Goal: Information Seeking & Learning: Learn about a topic

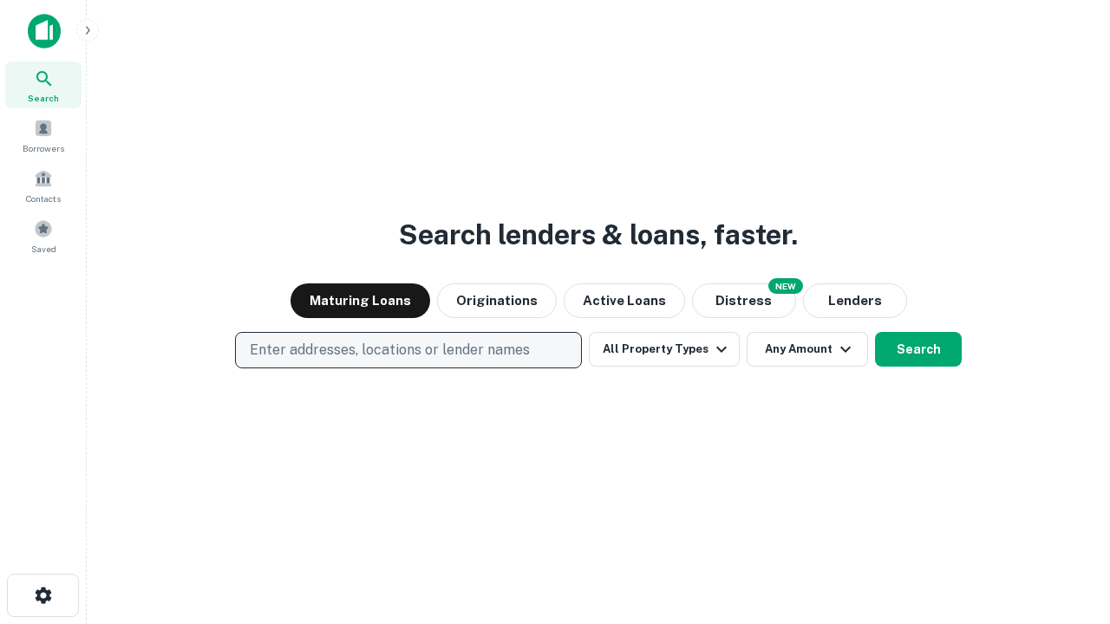
click at [408, 350] on p "Enter addresses, locations or lender names" at bounding box center [390, 350] width 280 height 21
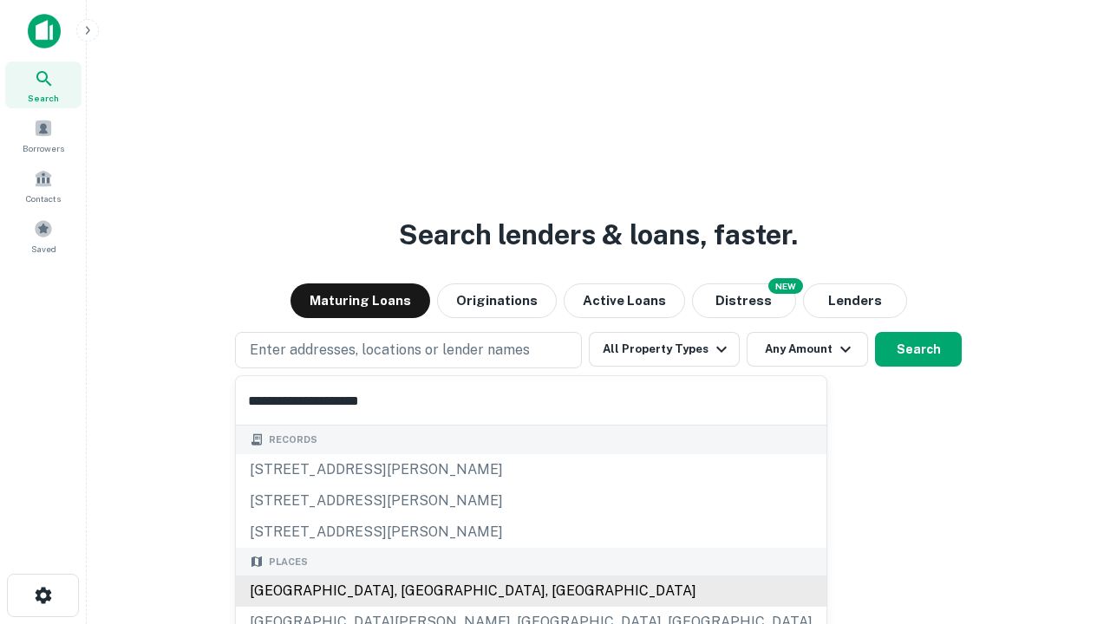
click at [414, 591] on div "Santa Monica, CA, USA" at bounding box center [531, 591] width 591 height 31
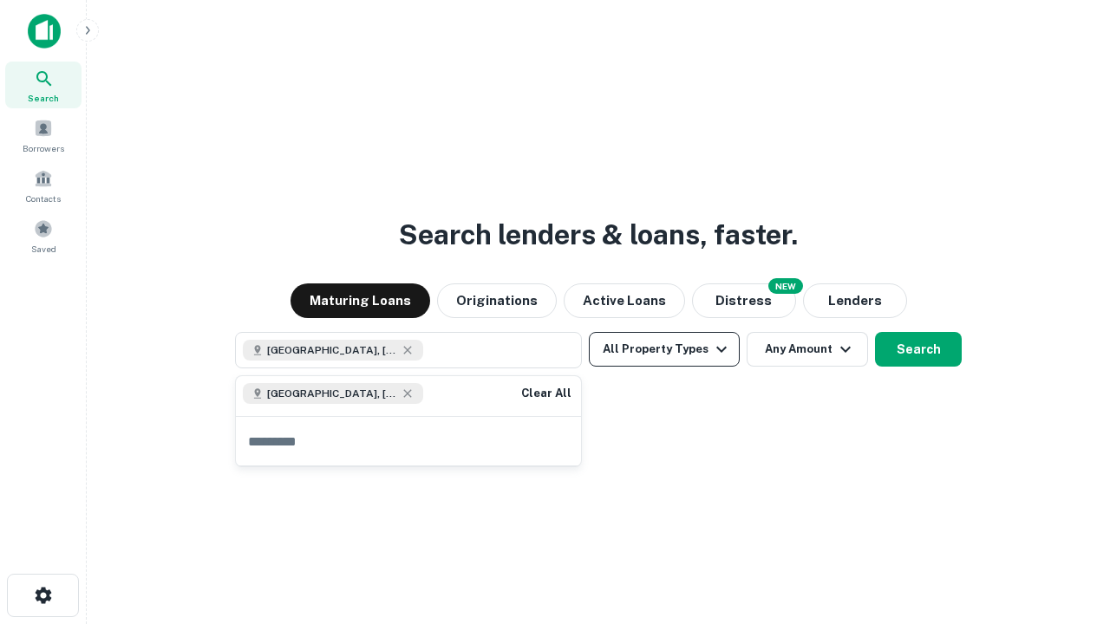
click at [664, 349] on button "All Property Types" at bounding box center [664, 349] width 151 height 35
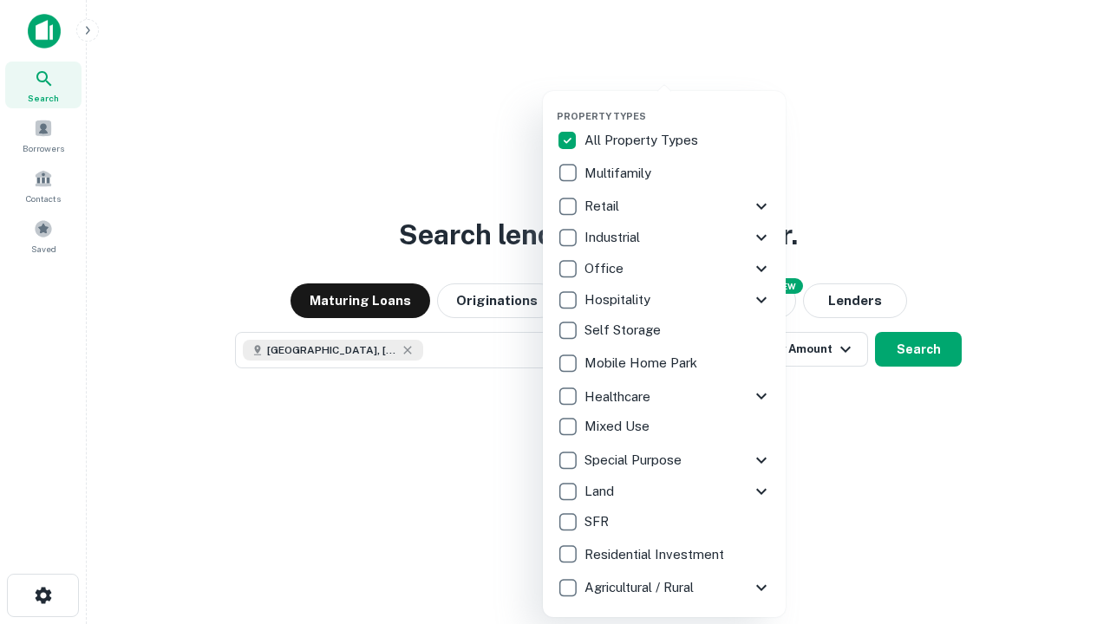
click at [678, 105] on button "button" at bounding box center [678, 105] width 243 height 1
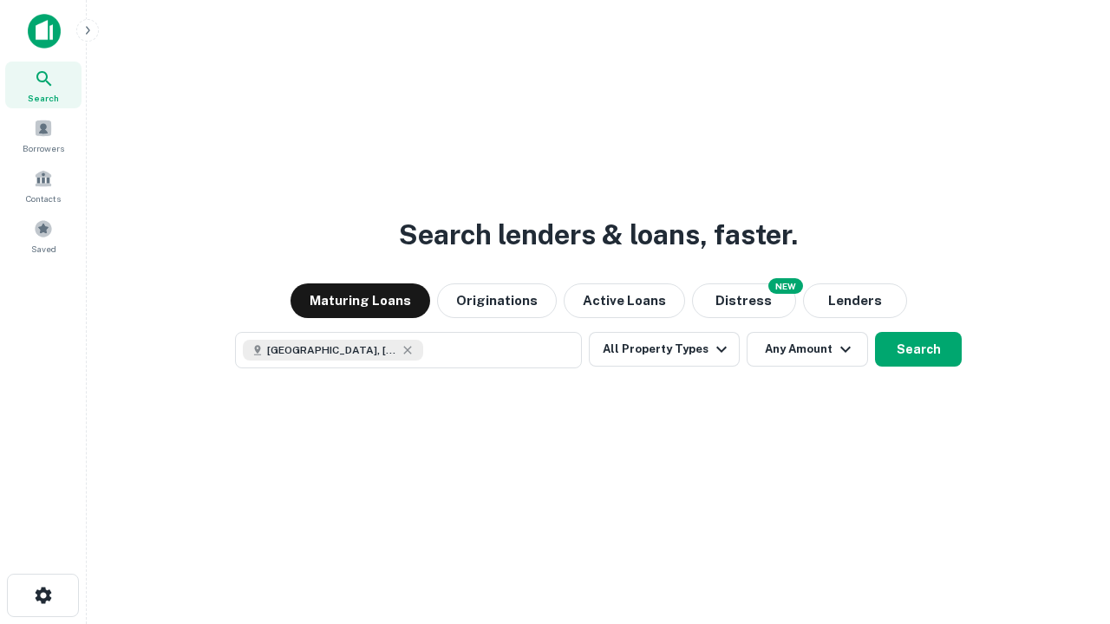
scroll to position [28, 0]
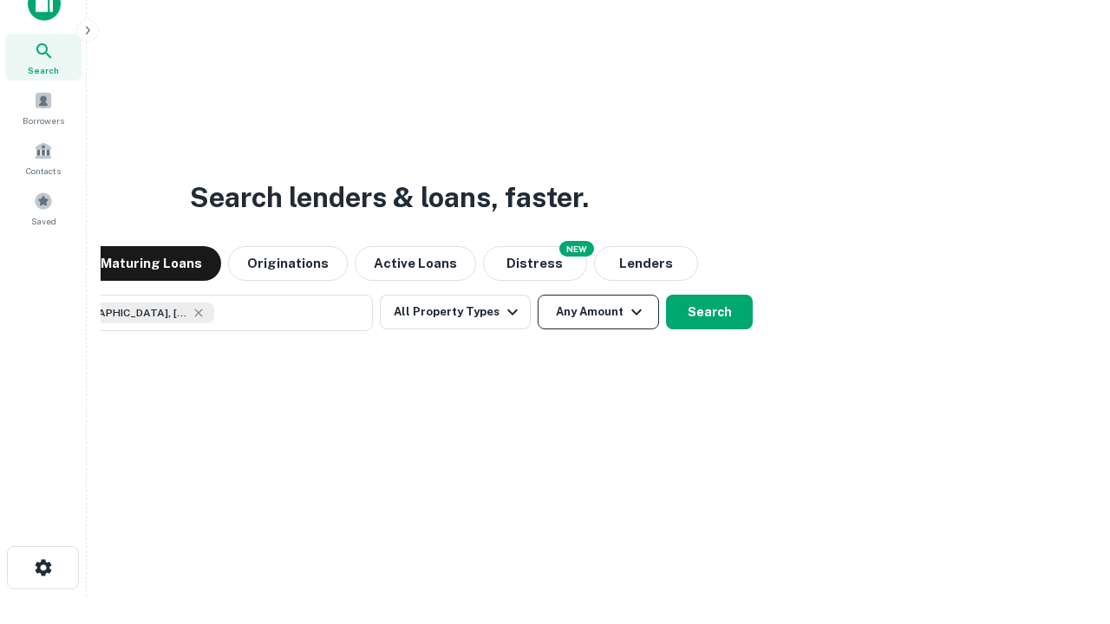
click at [538, 295] on button "Any Amount" at bounding box center [598, 312] width 121 height 35
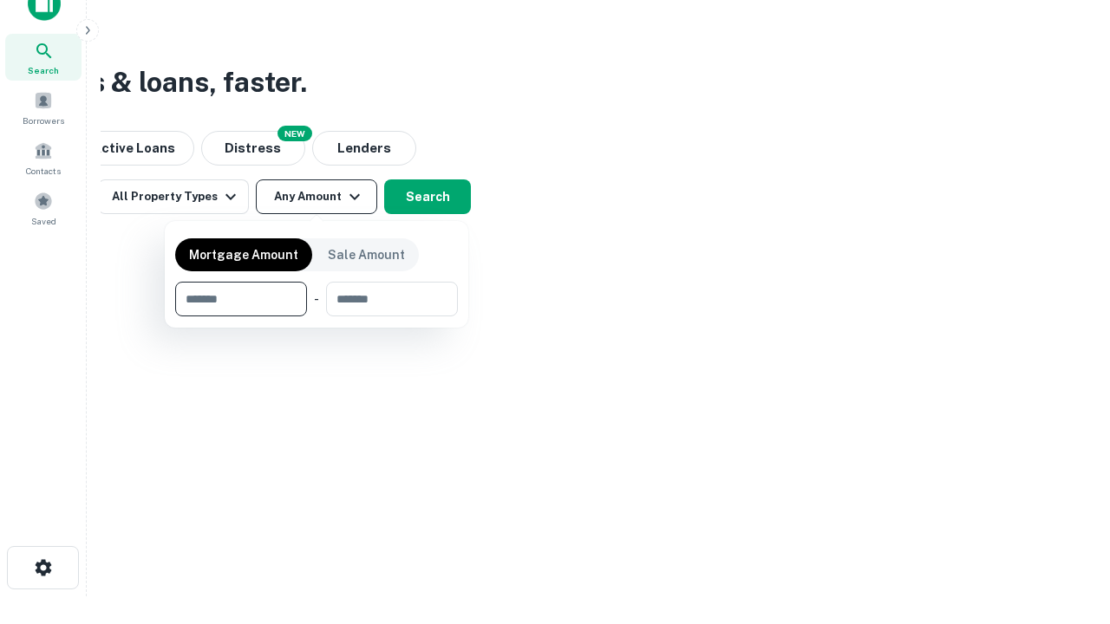
type input "*******"
click at [317, 317] on button "button" at bounding box center [316, 317] width 283 height 1
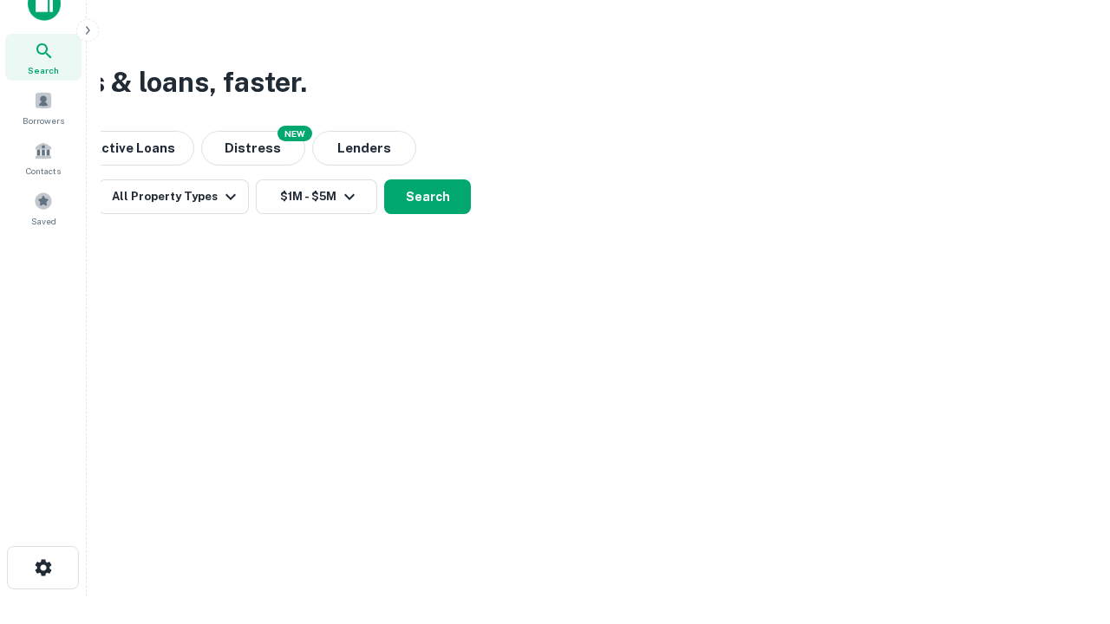
scroll to position [10, 320]
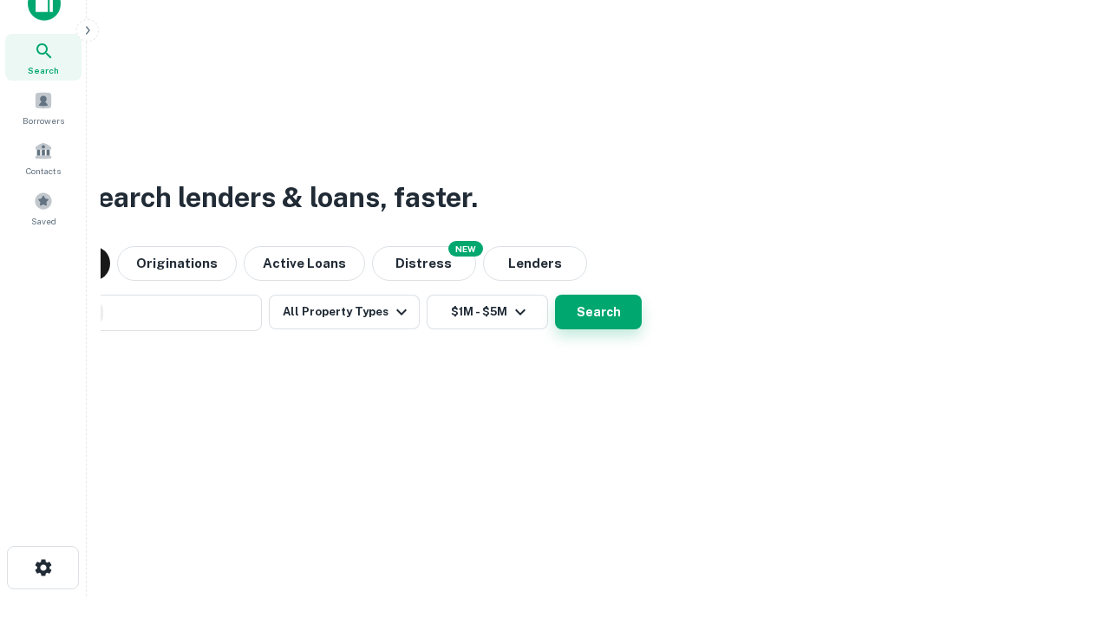
click at [598, 312] on button "Search" at bounding box center [598, 312] width 87 height 35
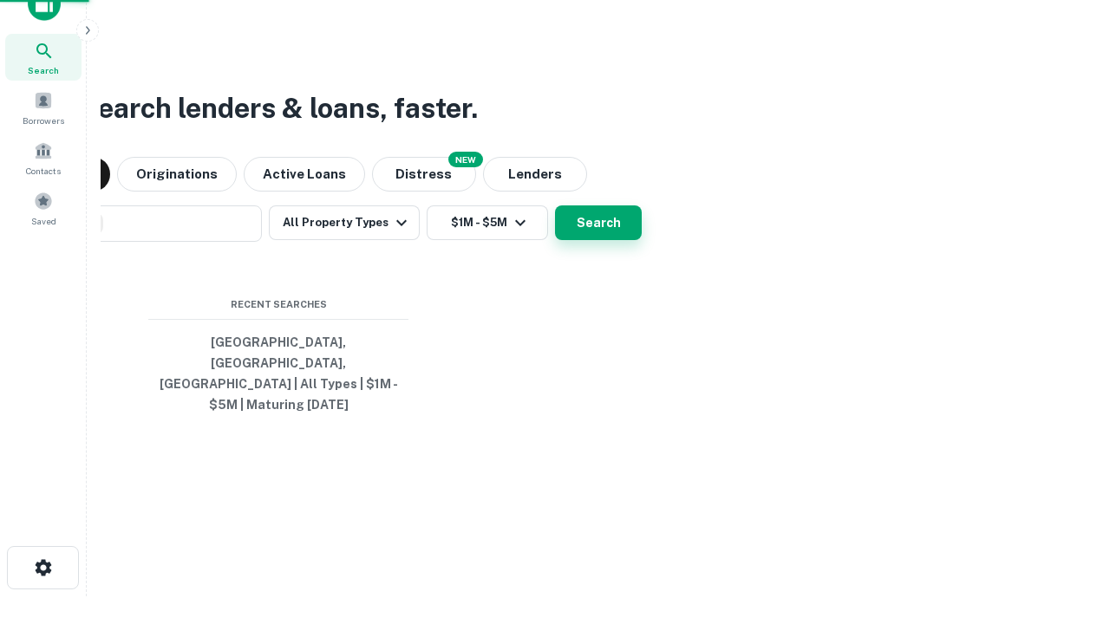
scroll to position [0, 320]
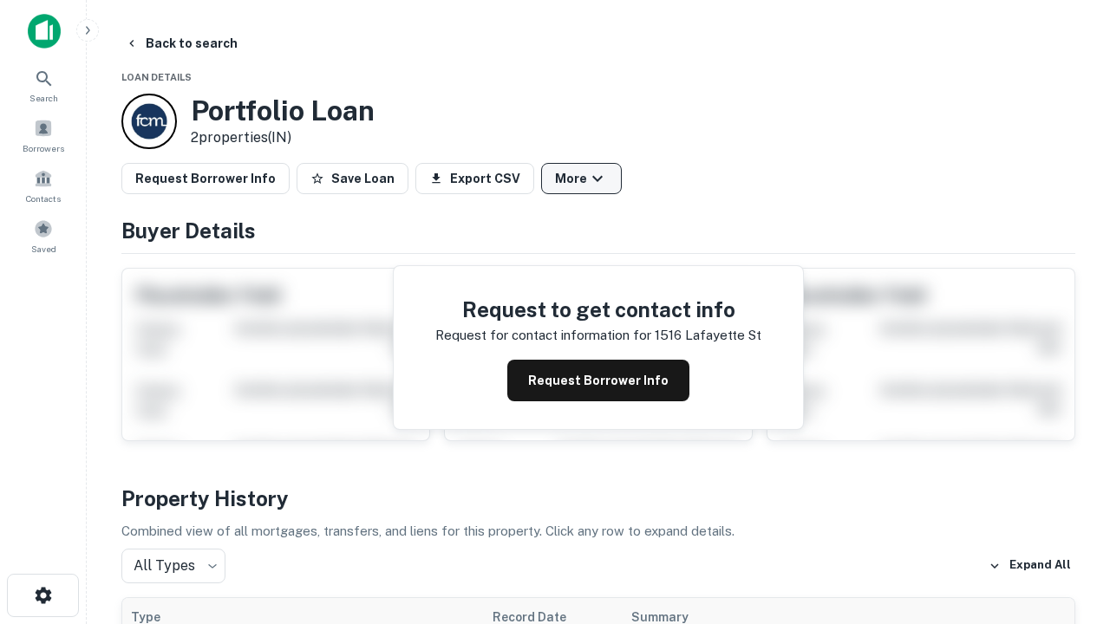
click at [581, 179] on button "More" at bounding box center [581, 178] width 81 height 31
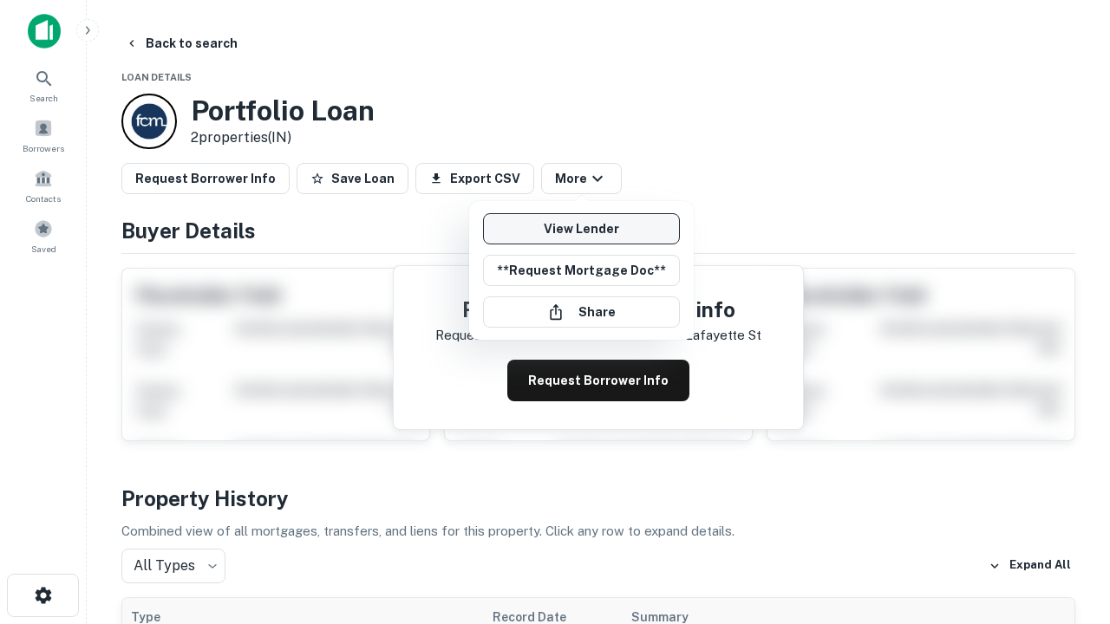
click at [581, 229] on link "View Lender" at bounding box center [581, 228] width 197 height 31
